Goal: Find specific page/section: Find specific page/section

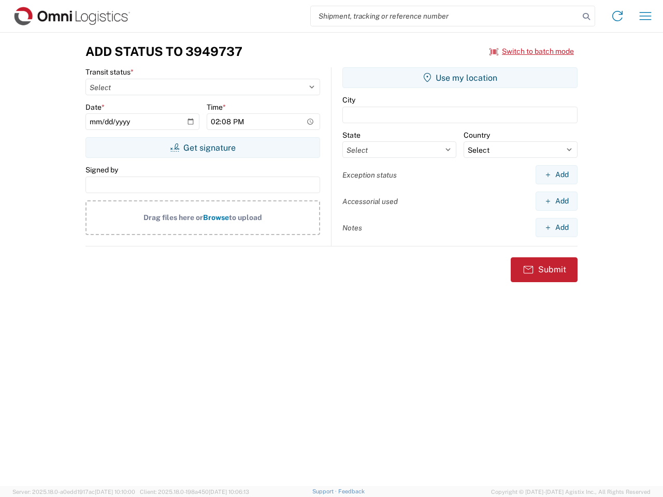
click at [445, 16] on input "search" at bounding box center [445, 16] width 268 height 20
click at [586, 17] on icon at bounding box center [586, 16] width 14 height 14
click at [617, 16] on icon at bounding box center [617, 16] width 17 height 17
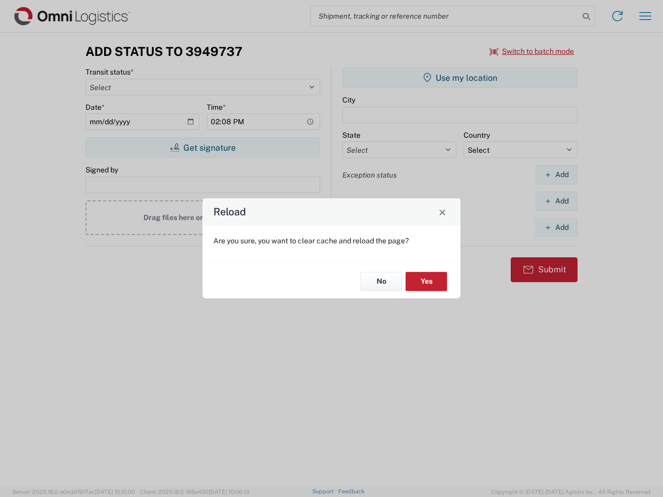
click at [645, 16] on div "Reload Are you sure, you want to clear cache and reload the page? No Yes" at bounding box center [331, 248] width 663 height 497
click at [532, 51] on div "Reload Are you sure, you want to clear cache and reload the page? No Yes" at bounding box center [331, 248] width 663 height 497
click at [202, 148] on div "Reload Are you sure, you want to clear cache and reload the page? No Yes" at bounding box center [331, 248] width 663 height 497
click at [460, 78] on div "Reload Are you sure, you want to clear cache and reload the page? No Yes" at bounding box center [331, 248] width 663 height 497
click at [556, 174] on div "Reload Are you sure, you want to clear cache and reload the page? No Yes" at bounding box center [331, 248] width 663 height 497
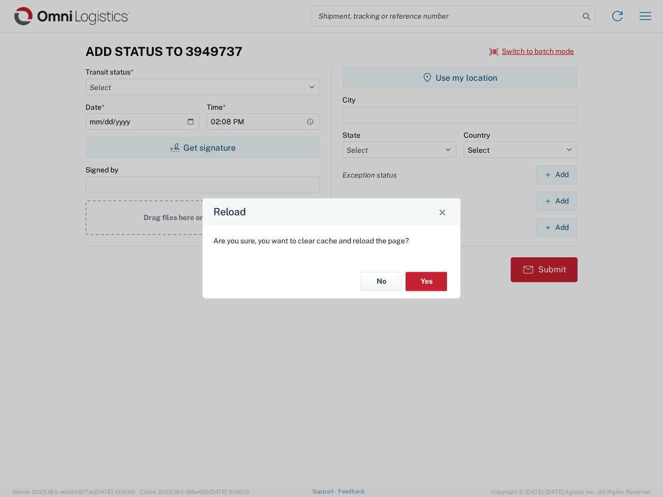
click at [556, 201] on div "Reload Are you sure, you want to clear cache and reload the page? No Yes" at bounding box center [331, 248] width 663 height 497
click at [556, 227] on div "Reload Are you sure, you want to clear cache and reload the page? No Yes" at bounding box center [331, 248] width 663 height 497
